Goal: Task Accomplishment & Management: Use online tool/utility

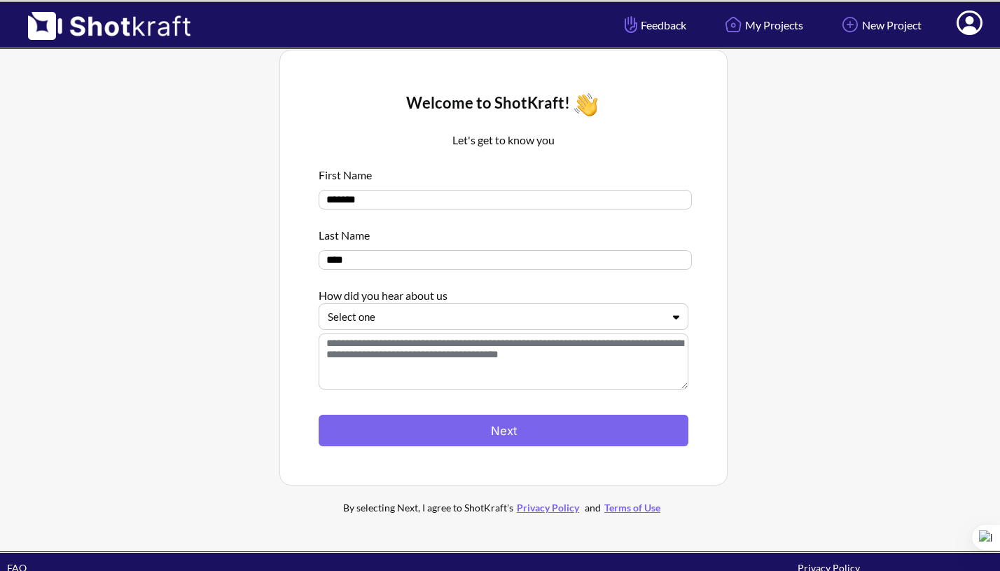
click at [590, 330] on div "Select one" at bounding box center [504, 316] width 370 height 27
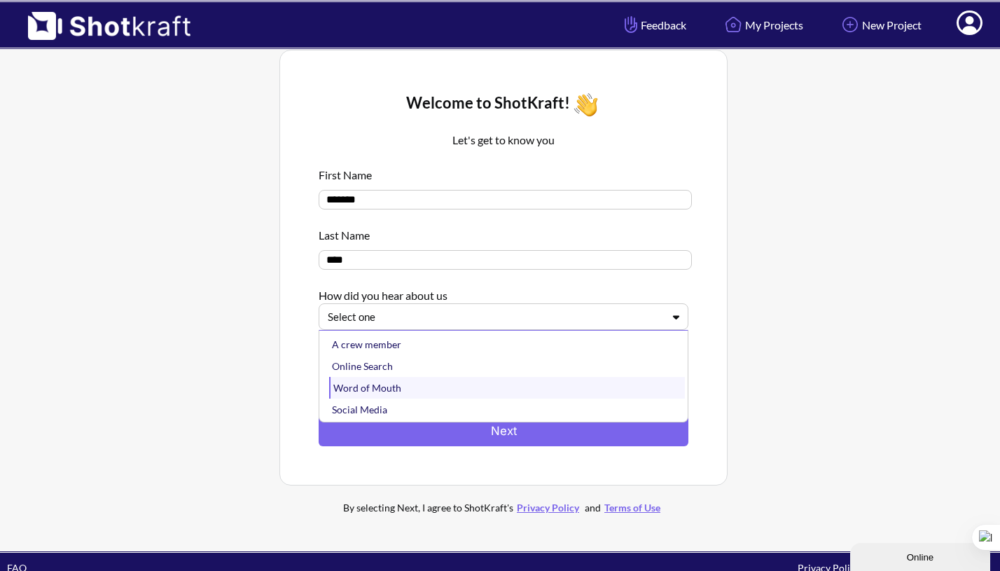
click at [411, 396] on div "Word of Mouth" at bounding box center [507, 388] width 356 height 22
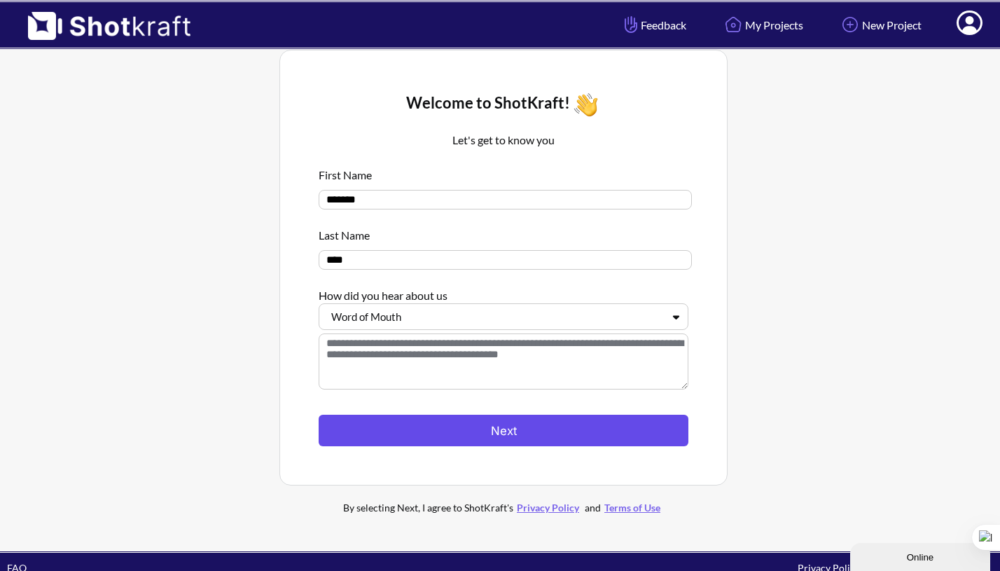
click at [441, 429] on button "Next" at bounding box center [504, 431] width 370 height 32
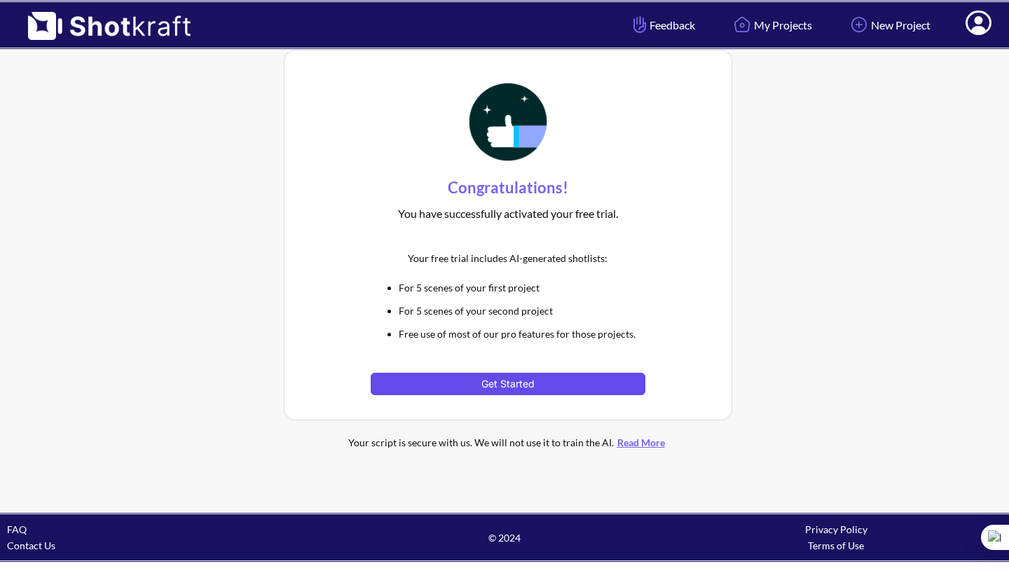
click at [449, 375] on button "Get Started" at bounding box center [508, 384] width 274 height 22
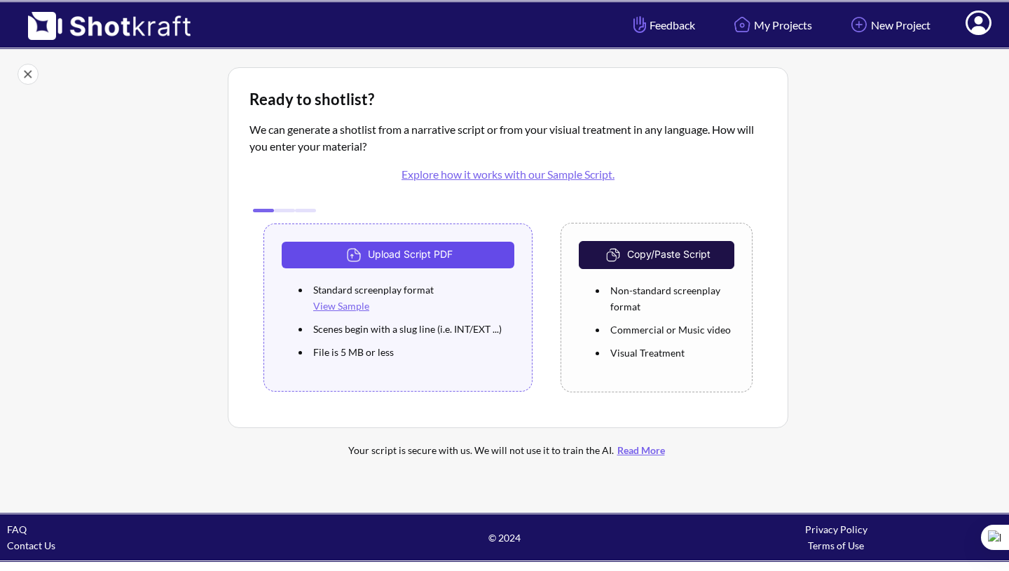
click at [438, 263] on button "Upload Script PDF" at bounding box center [398, 255] width 233 height 27
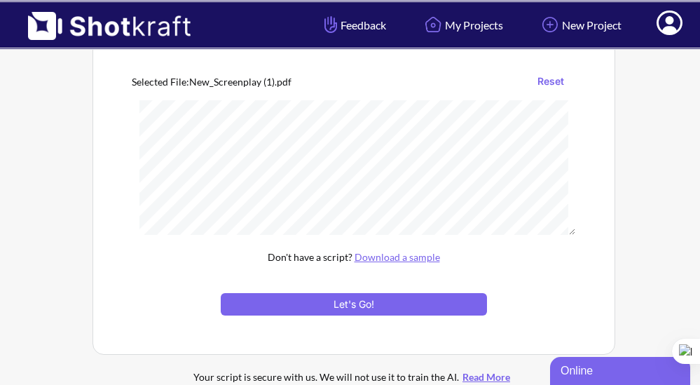
scroll to position [183, 0]
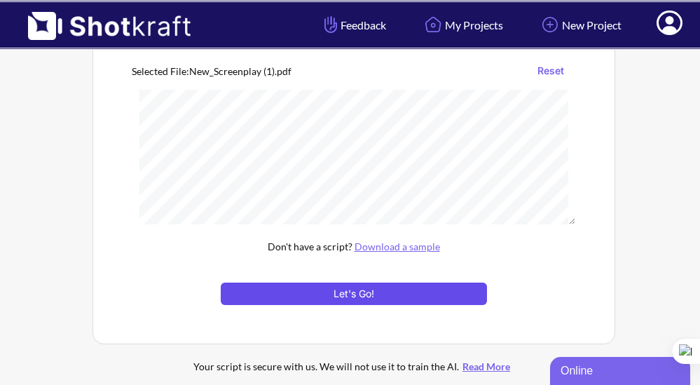
click at [331, 299] on button "Let's Go!" at bounding box center [354, 293] width 266 height 22
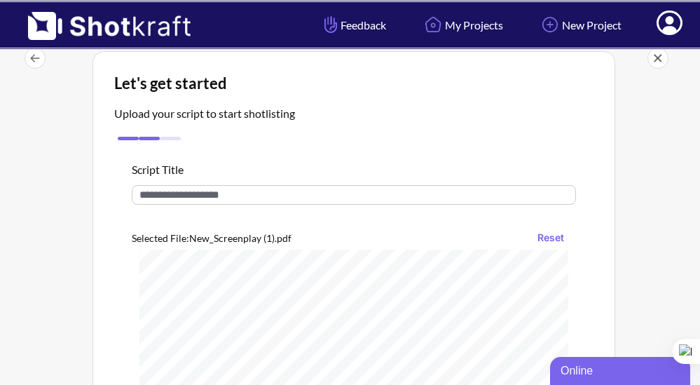
scroll to position [275, 0]
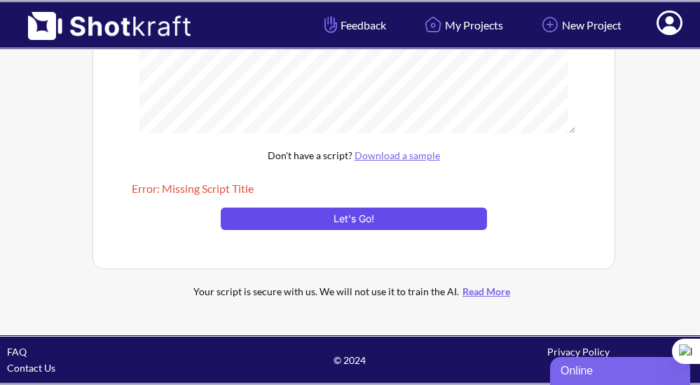
click at [395, 216] on button "Let's Go!" at bounding box center [354, 218] width 266 height 22
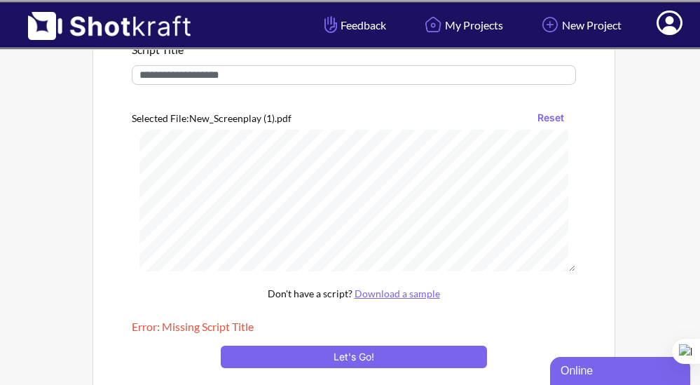
scroll to position [621, 0]
click at [346, 83] on input "text" at bounding box center [354, 75] width 444 height 20
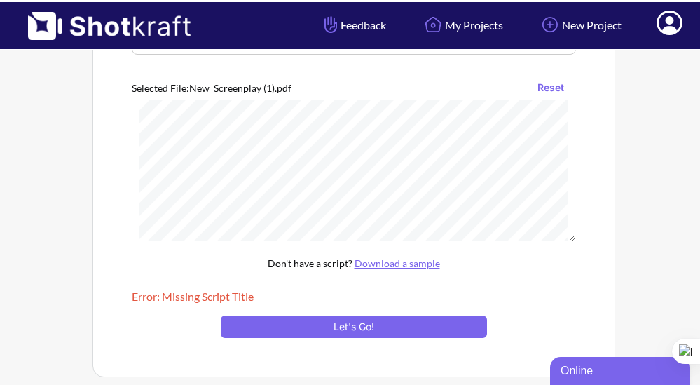
scroll to position [203, 0]
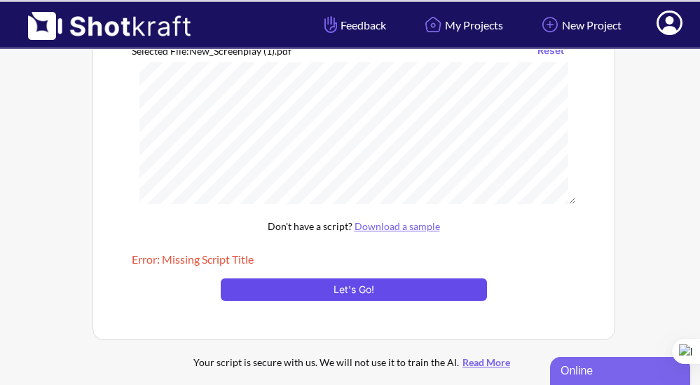
type input "**********"
click at [378, 293] on button "Let's Go!" at bounding box center [354, 289] width 266 height 22
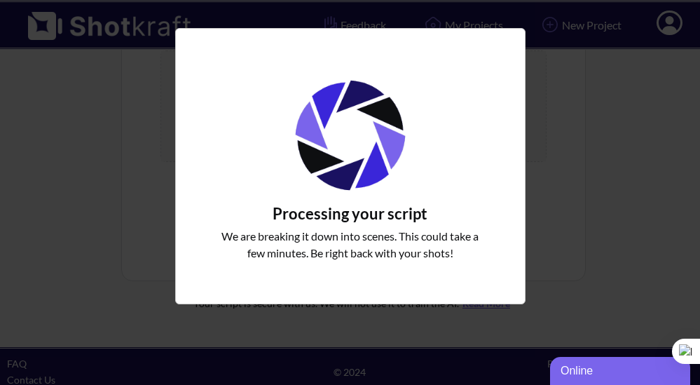
scroll to position [184, 0]
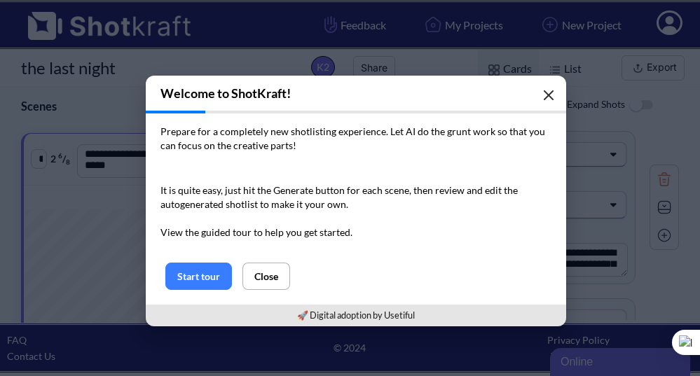
click at [545, 99] on icon "button" at bounding box center [548, 95] width 8 height 8
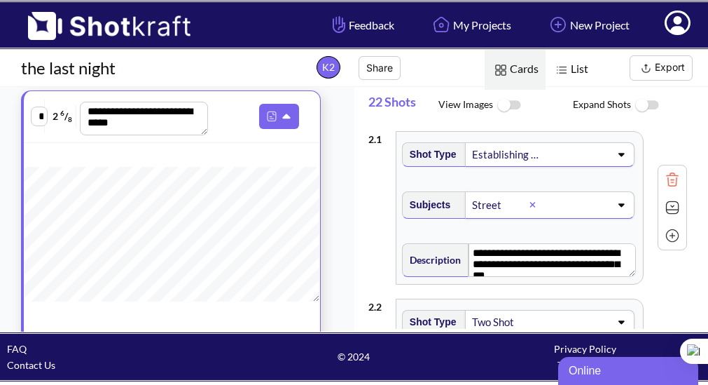
scroll to position [30, 0]
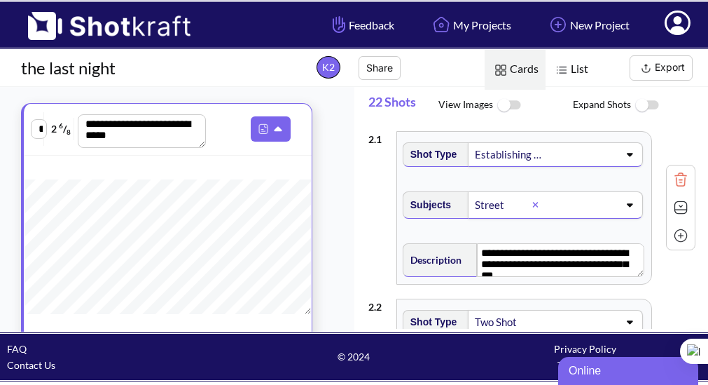
click at [508, 160] on div "Establishing shot" at bounding box center [508, 154] width 70 height 19
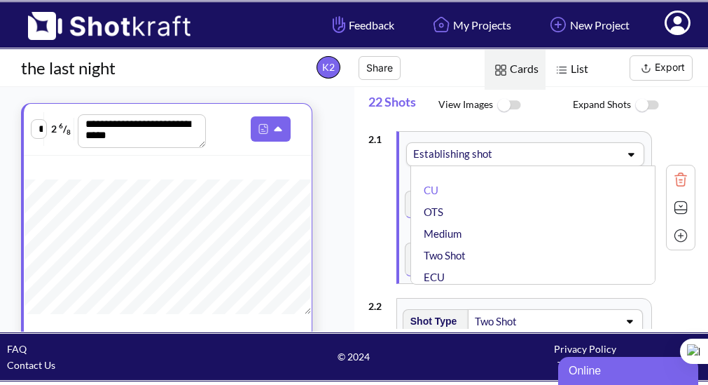
click at [511, 160] on span at bounding box center [564, 154] width 106 height 20
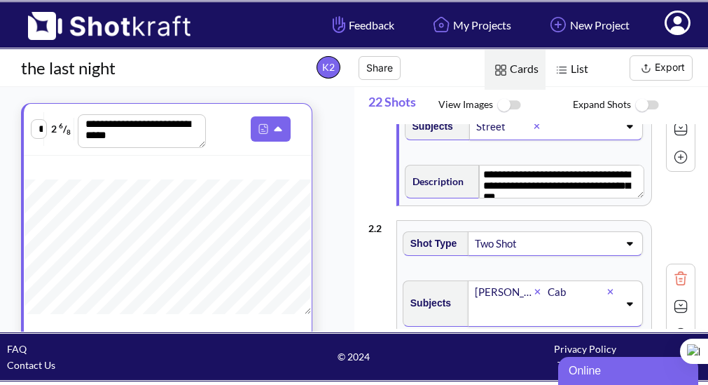
scroll to position [0, 0]
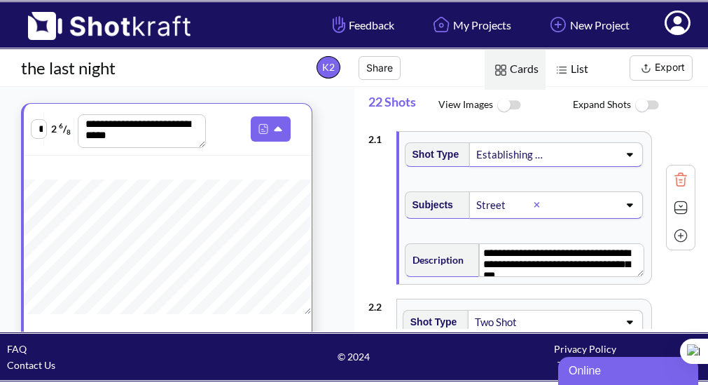
click at [521, 153] on div "Establishing shot" at bounding box center [510, 154] width 70 height 19
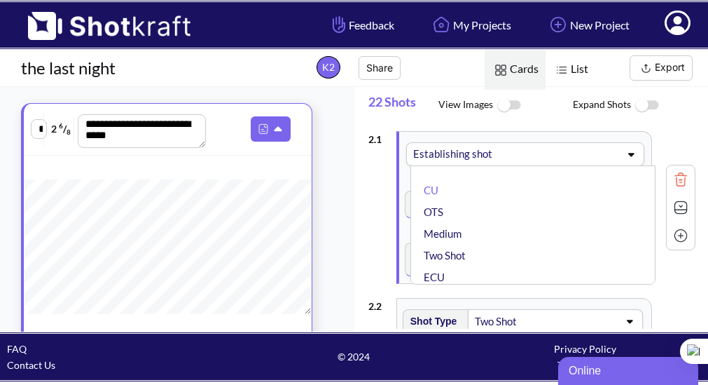
click at [521, 153] on span at bounding box center [564, 154] width 106 height 20
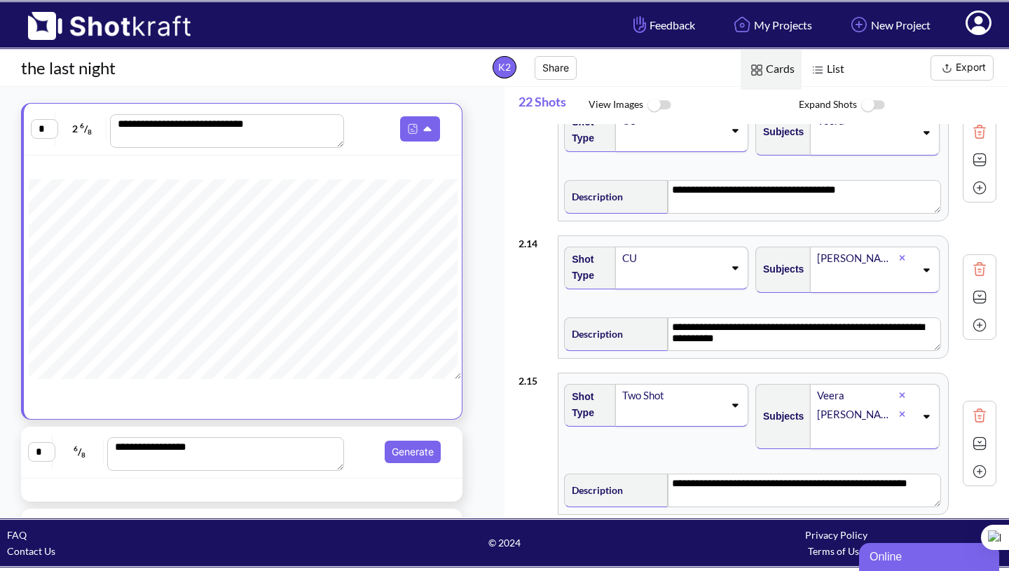
scroll to position [1823, 0]
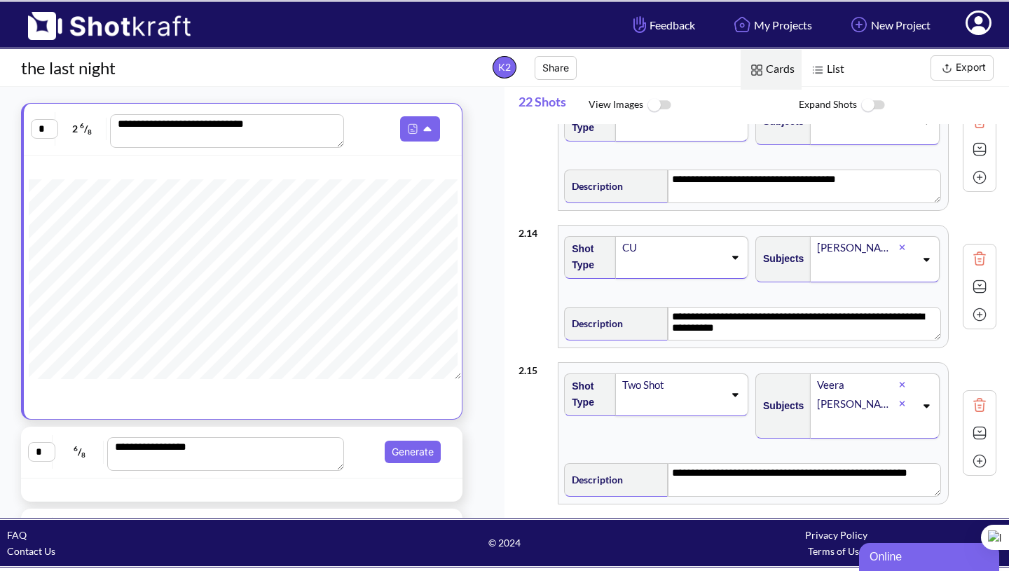
click at [637, 277] on span at bounding box center [672, 267] width 103 height 20
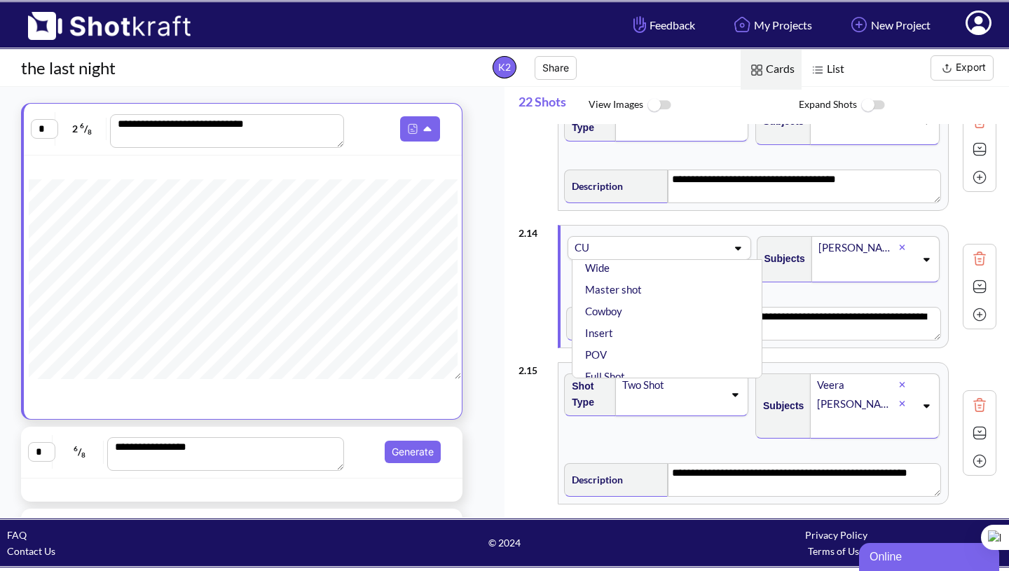
scroll to position [105, 0]
click at [679, 258] on span at bounding box center [686, 248] width 80 height 20
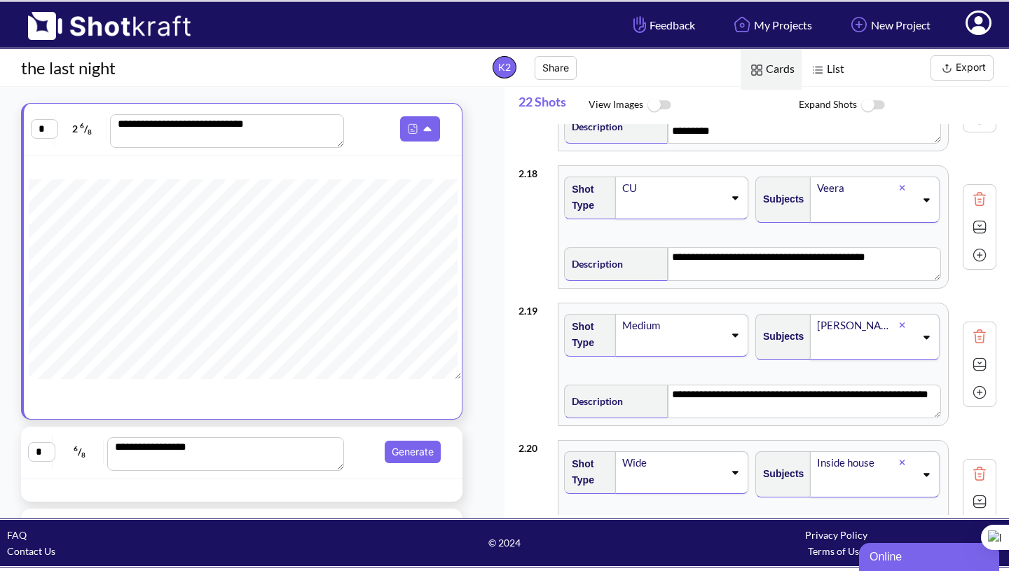
scroll to position [2482, 0]
